Goal: Information Seeking & Learning: Learn about a topic

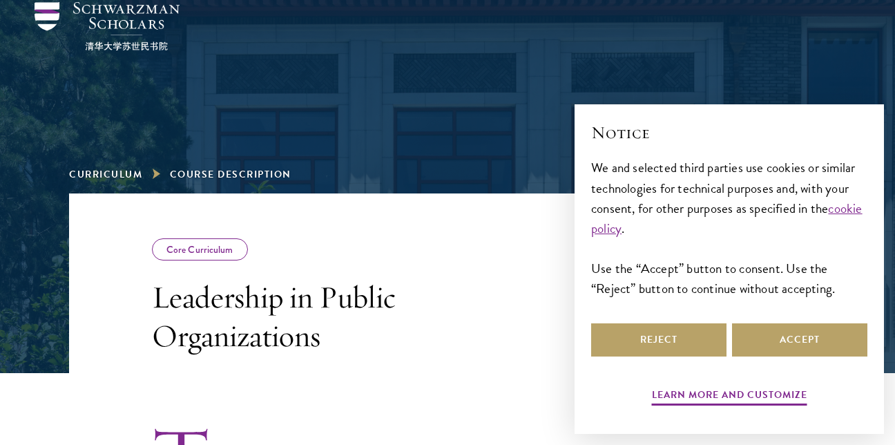
scroll to position [83, 0]
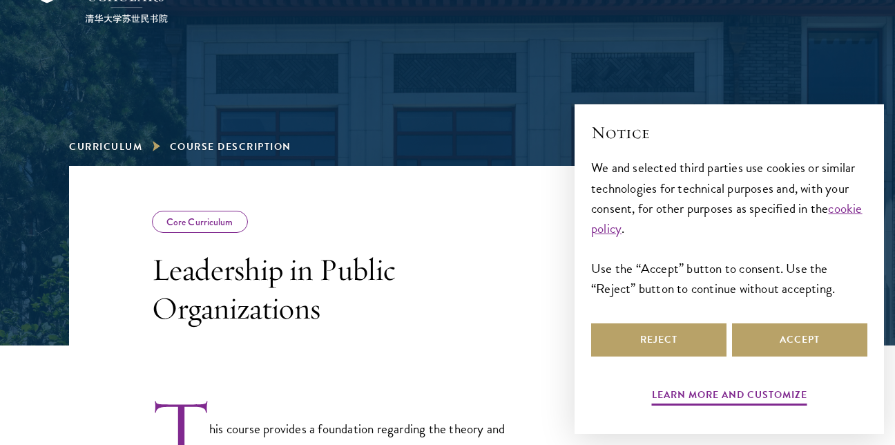
click at [200, 215] on div "Core Curriculum" at bounding box center [200, 222] width 96 height 22
click at [800, 331] on button "Accept" at bounding box center [799, 339] width 135 height 33
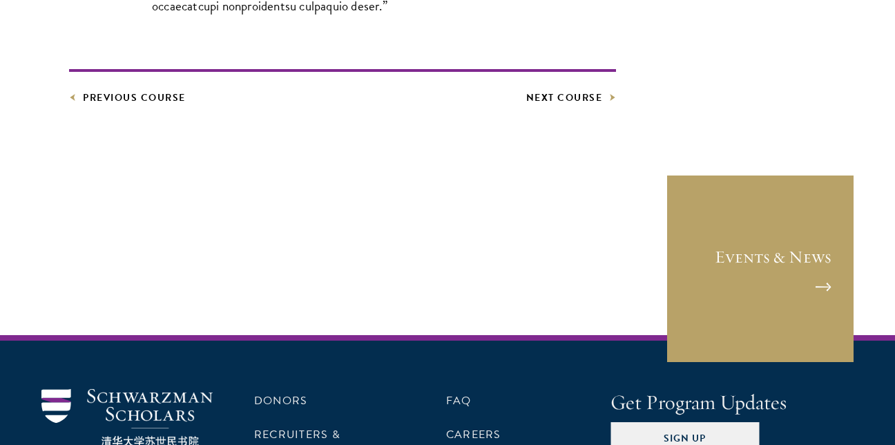
scroll to position [918, 0]
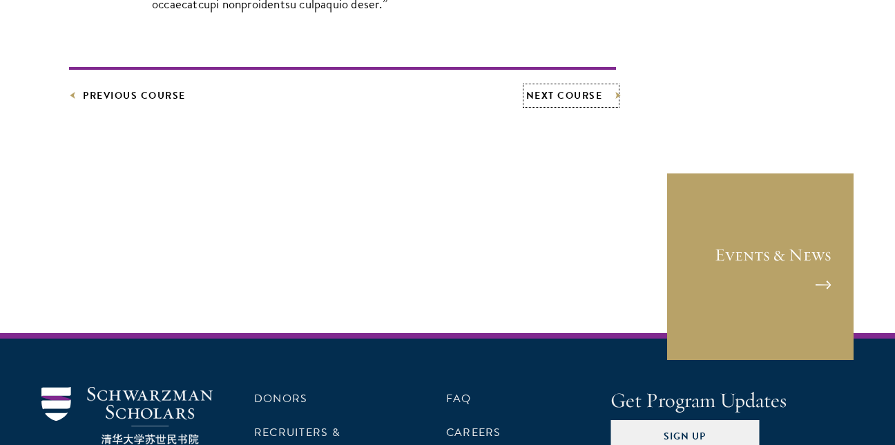
click at [577, 93] on link "Next Course" at bounding box center [571, 95] width 90 height 17
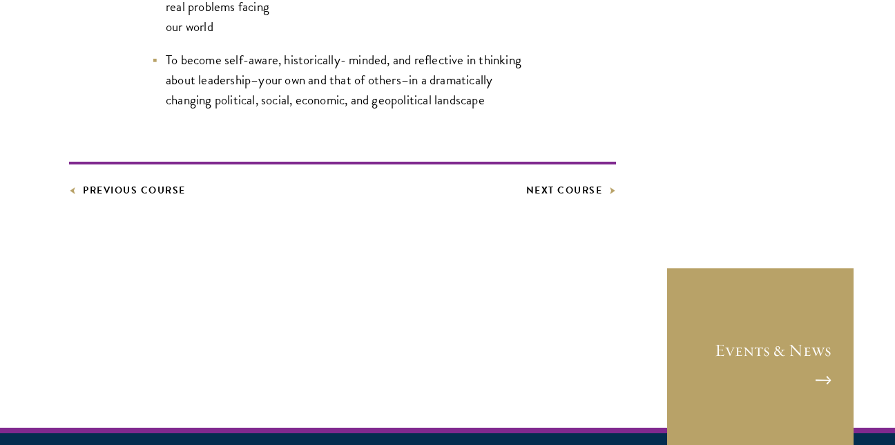
scroll to position [925, 0]
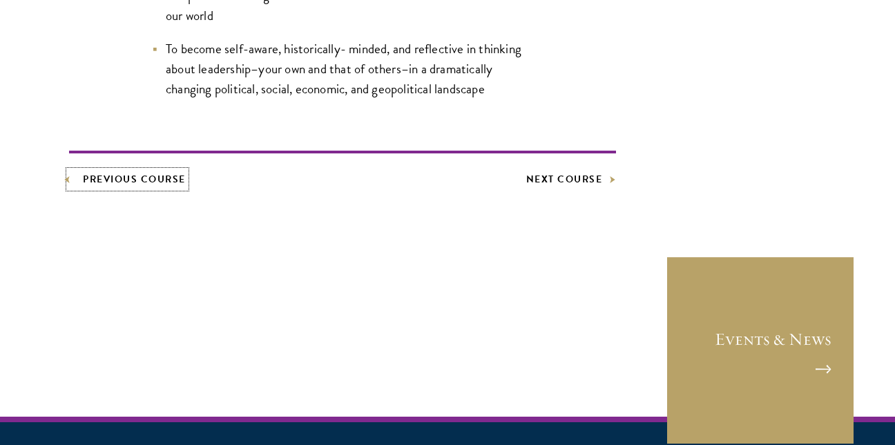
click at [184, 186] on link "Previous Course" at bounding box center [127, 179] width 117 height 17
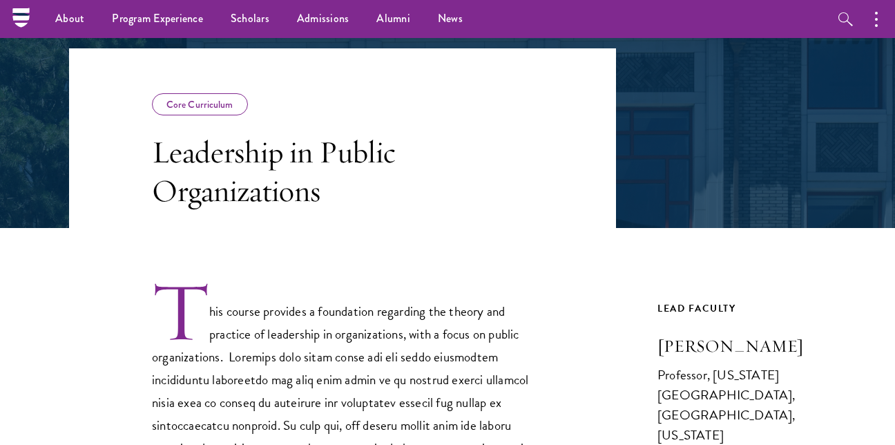
scroll to position [162, 0]
